Goal: Information Seeking & Learning: Learn about a topic

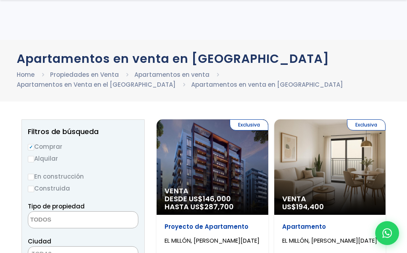
select select
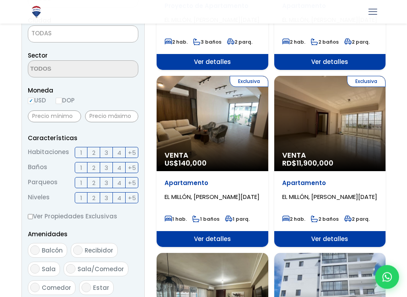
scroll to position [210, 0]
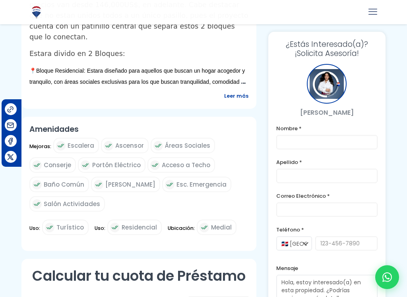
scroll to position [360, 0]
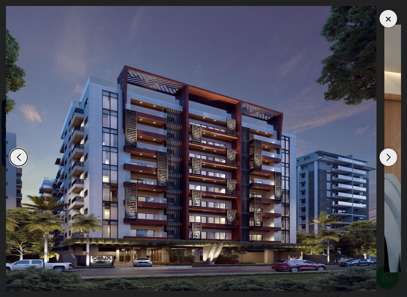
scroll to position [239, 0]
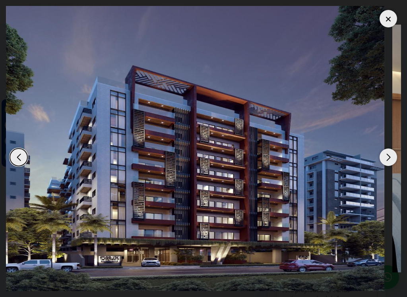
click at [166, 176] on img "1 / 10" at bounding box center [195, 148] width 378 height 285
click at [167, 141] on img "1 / 10" at bounding box center [195, 148] width 378 height 285
click at [168, 110] on img "1 / 10" at bounding box center [195, 148] width 378 height 285
click at [168, 83] on img "1 / 10" at bounding box center [195, 148] width 378 height 285
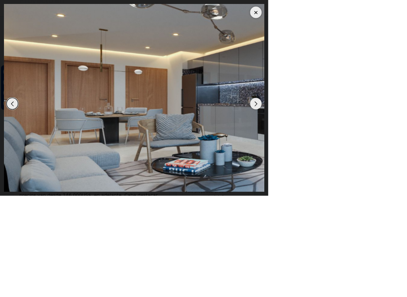
scroll to position [0, 0]
click at [371, 172] on img "2 / 10" at bounding box center [300, 148] width 589 height 285
click at [338, 231] on img "2 / 10" at bounding box center [300, 148] width 589 height 285
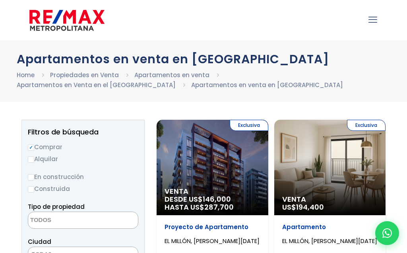
select select
click at [0, 0] on input "Comprar" at bounding box center [0, 0] width 0 height 0
radio input "true"
click at [0, 0] on label "Comprar" at bounding box center [0, 0] width 0 height 0
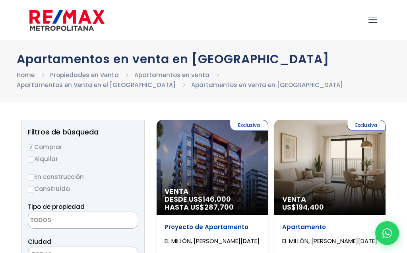
click at [0, 0] on input "Comprar" at bounding box center [0, 0] width 0 height 0
click at [0, 0] on label "Comprar" at bounding box center [0, 0] width 0 height 0
click at [0, 0] on input "Comprar" at bounding box center [0, 0] width 0 height 0
click at [0, 0] on label "Comprar" at bounding box center [0, 0] width 0 height 0
click at [0, 0] on input "Comprar" at bounding box center [0, 0] width 0 height 0
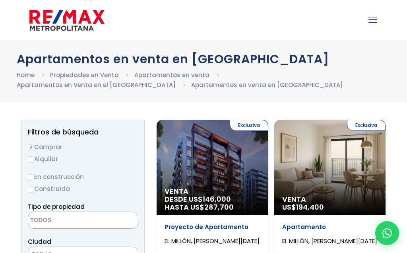
click at [0, 0] on input "Comprar" at bounding box center [0, 0] width 0 height 0
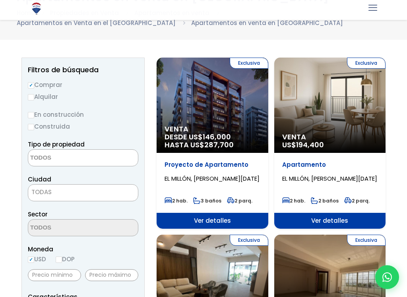
scroll to position [62, 0]
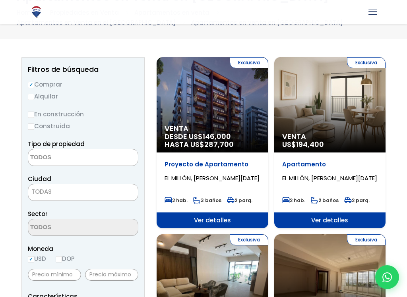
click at [0, 0] on label "Comprar" at bounding box center [0, 0] width 0 height 0
click at [0, 0] on input "Comprar" at bounding box center [0, 0] width 0 height 0
click at [0, 0] on input "Todas las Propiedades" at bounding box center [0, 0] width 0 height 0
radio input "true"
click at [0, 0] on input "Comprar" at bounding box center [0, 0] width 0 height 0
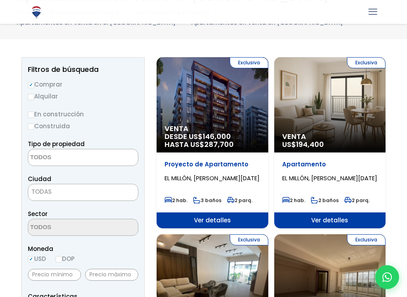
radio input "true"
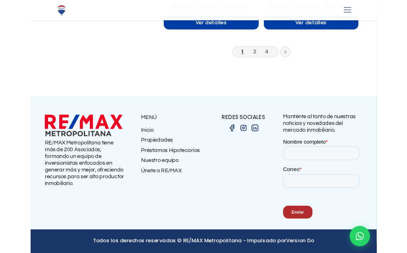
scroll to position [2717, 0]
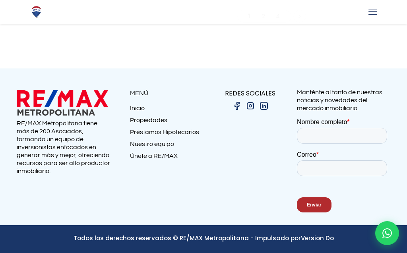
click at [298, 18] on icon at bounding box center [299, 16] width 2 height 4
click at [262, 20] on link "2" at bounding box center [263, 16] width 3 height 8
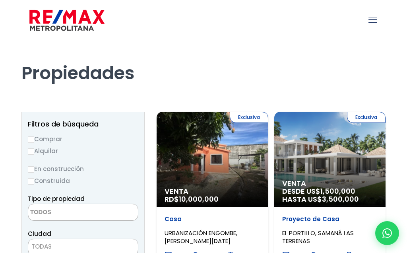
select select
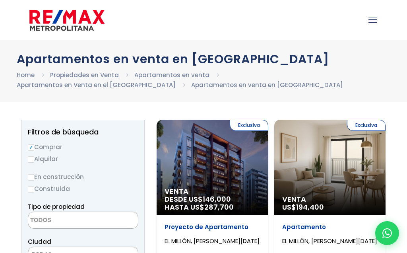
select select
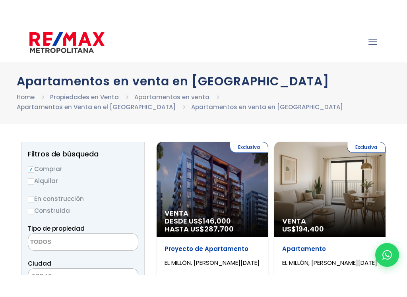
scroll to position [26, 0]
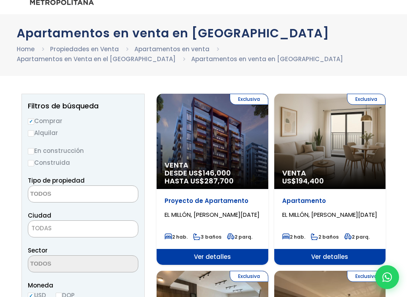
click at [0, 0] on span at bounding box center [0, 0] width 0 height 0
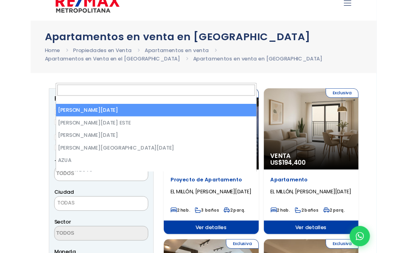
scroll to position [10, 0]
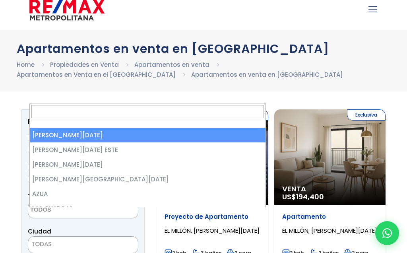
select select "1"
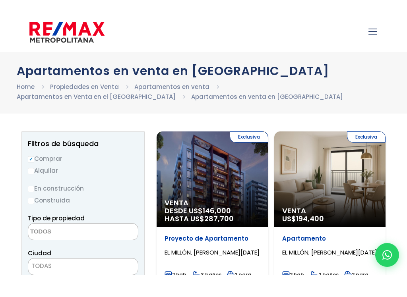
scroll to position [46, 0]
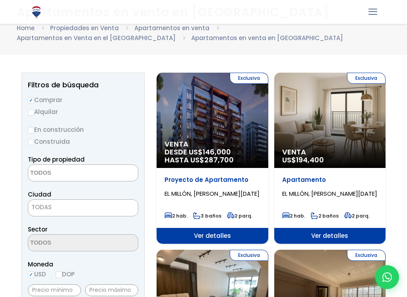
click at [0, 0] on span at bounding box center [0, 0] width 0 height 0
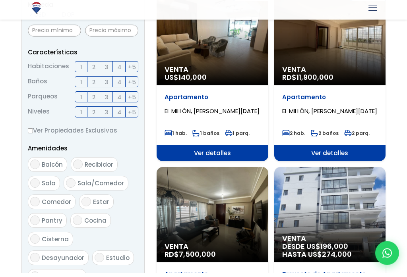
scroll to position [306, 0]
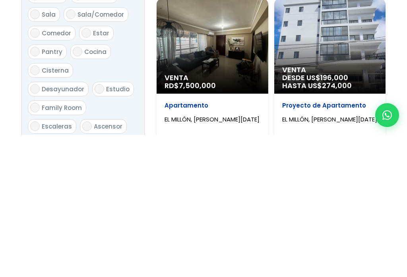
type textarea "el millon"
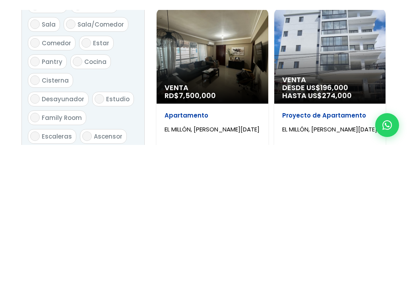
scroll to position [476, 0]
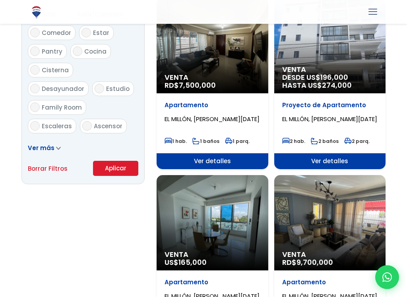
click at [0, 0] on input "3" at bounding box center [0, 0] width 0 height 0
checkbox input "true"
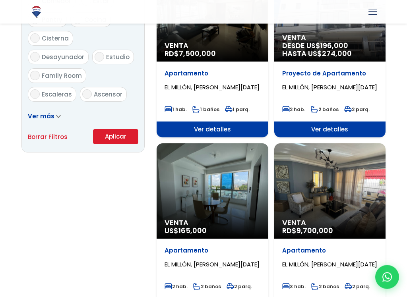
scroll to position [525, 0]
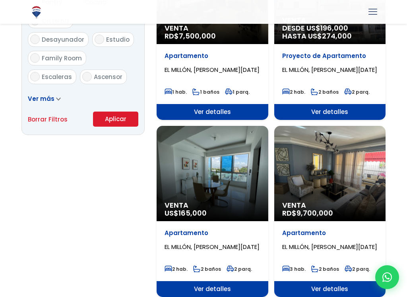
click at [0, 0] on input "2" at bounding box center [0, 0] width 0 height 0
checkbox input "true"
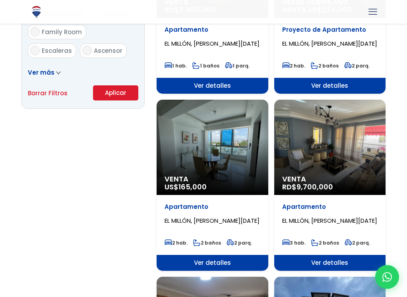
scroll to position [576, 0]
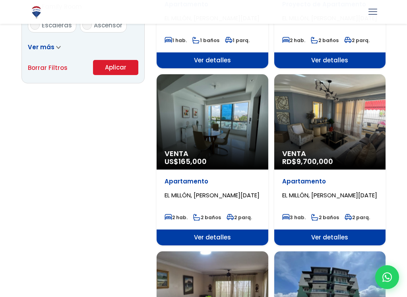
click at [0, 0] on input "2" at bounding box center [0, 0] width 0 height 0
checkbox input "true"
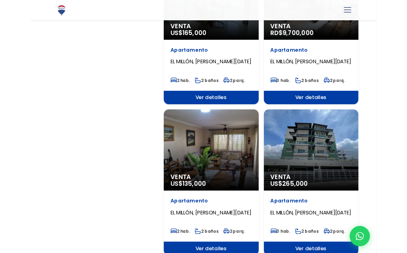
scroll to position [698, 0]
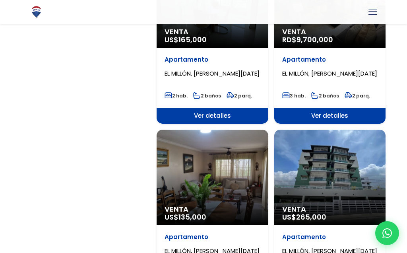
click at [0, 0] on input "2" at bounding box center [0, 0] width 0 height 0
checkbox input "true"
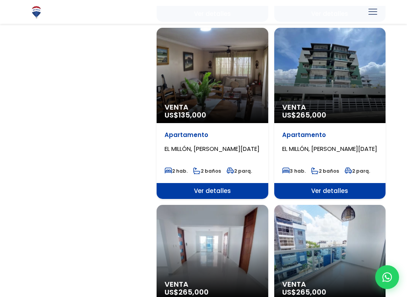
scroll to position [800, 0]
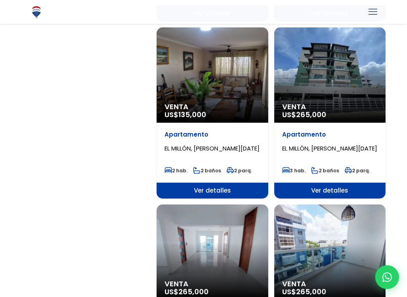
checkbox input "true"
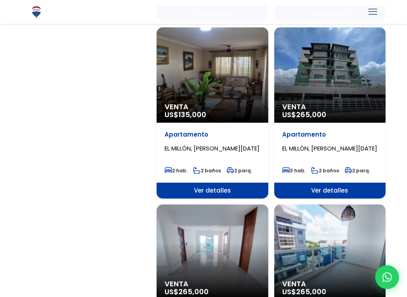
checkbox input "true"
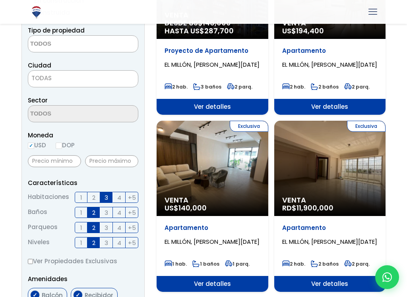
scroll to position [157, 0]
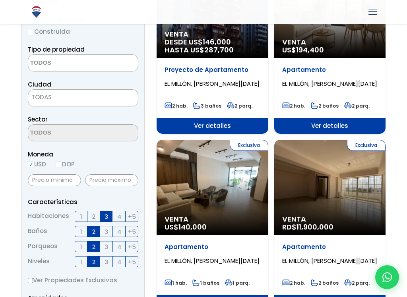
click at [0, 0] on button "Buscar" at bounding box center [0, 0] width 0 height 0
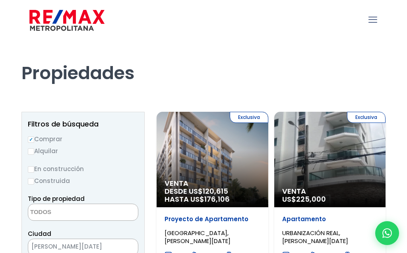
select select
select select "1"
select select
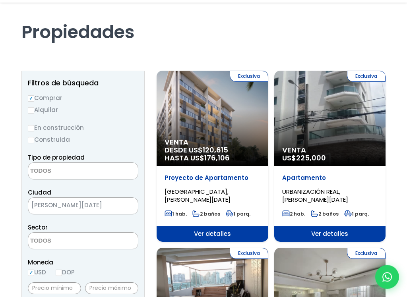
scroll to position [41, 0]
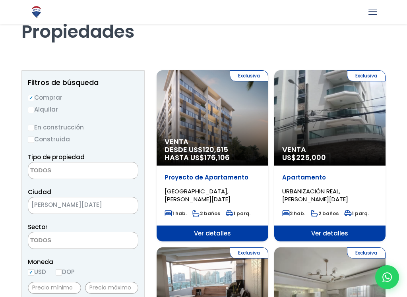
click at [0, 0] on textarea "Search" at bounding box center [0, 0] width 0 height 0
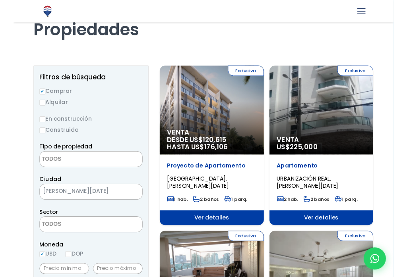
scroll to position [47, 0]
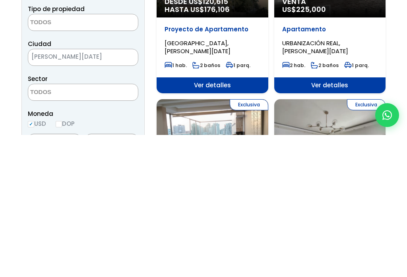
type textarea "el millon"
select select "113"
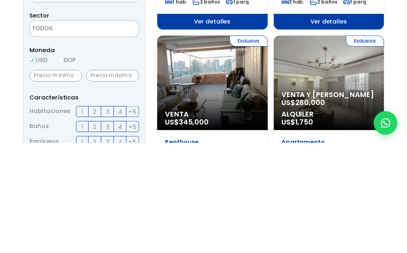
scroll to position [140, 0]
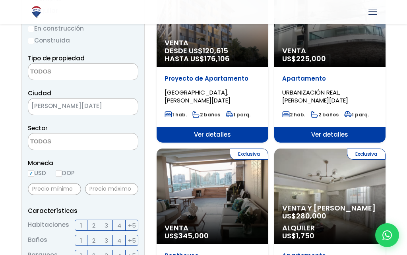
type textarea "el millon"
click at [0, 0] on section "Tipo de propiedad APARTAMENTO CASA LOCAL COMERCIAL NAVE INDUSTRIAL FINCA TERREN…" at bounding box center [0, 0] width 0 height 0
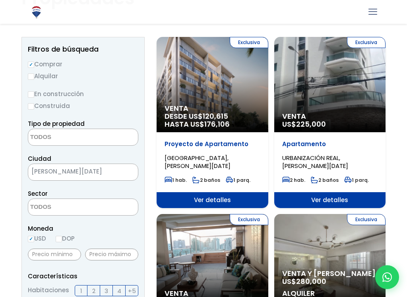
scroll to position [75, 0]
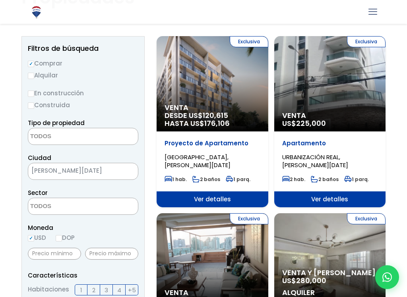
click at [0, 0] on button "Buscar" at bounding box center [0, 0] width 0 height 0
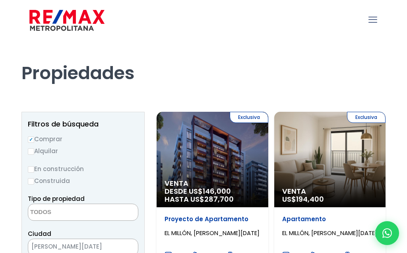
select select
select select "1"
select select
select select "113"
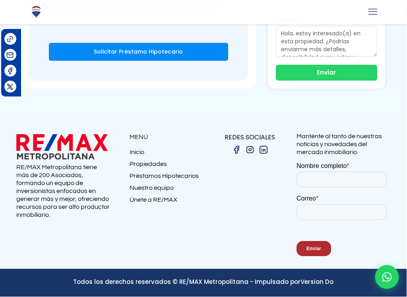
scroll to position [3237, 14]
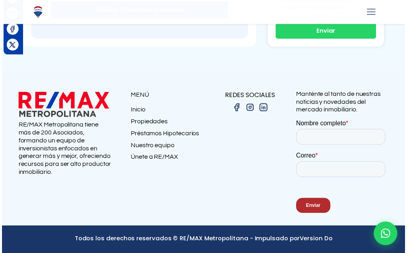
scroll to position [2825, 106]
